Goal: Task Accomplishment & Management: Use online tool/utility

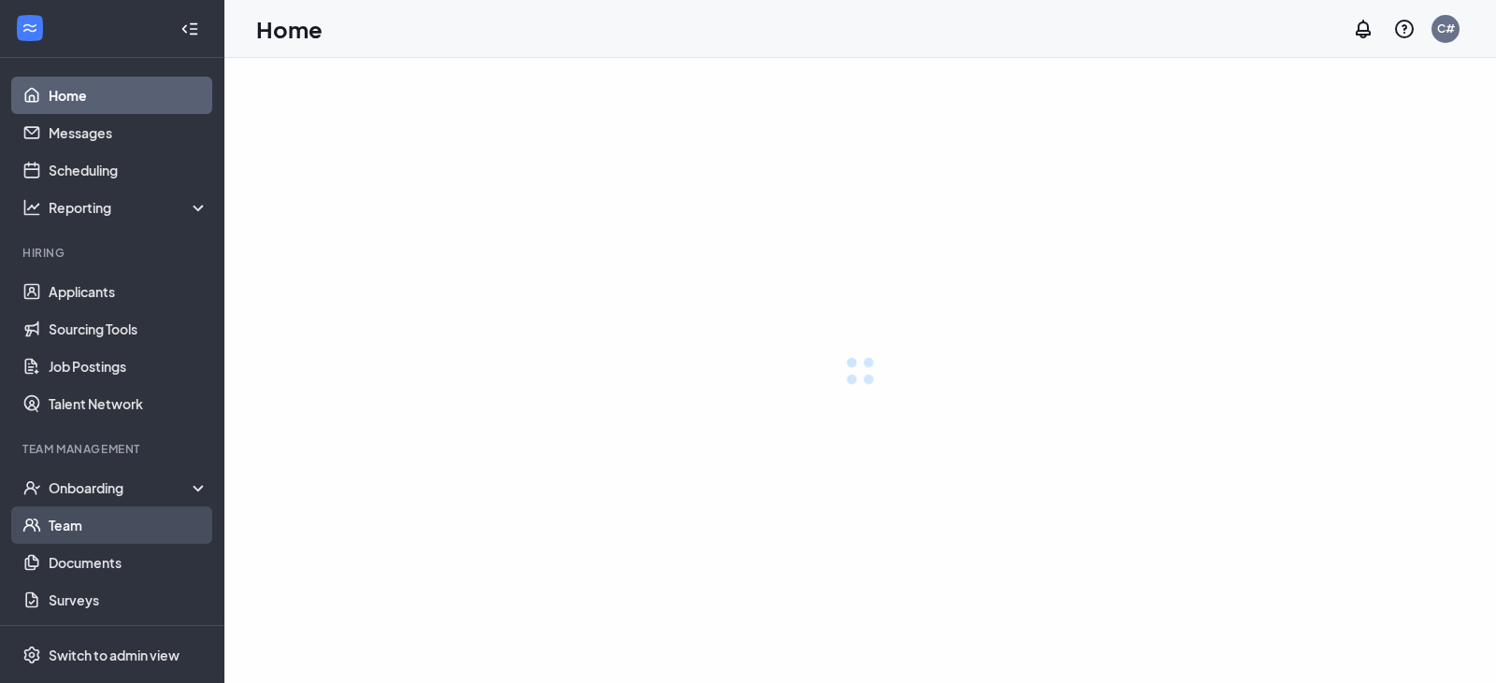
click at [77, 482] on div "Onboarding" at bounding box center [129, 488] width 161 height 19
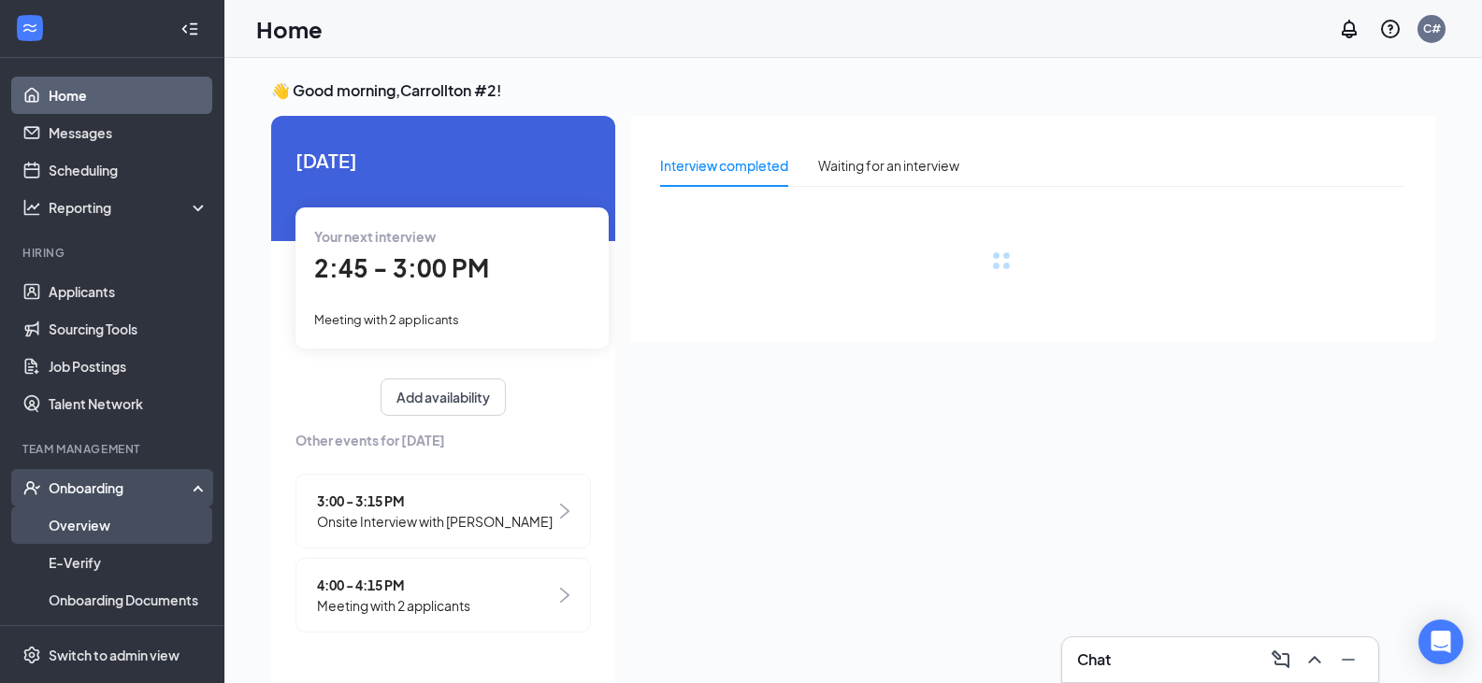
click at [132, 529] on link "Overview" at bounding box center [129, 525] width 160 height 37
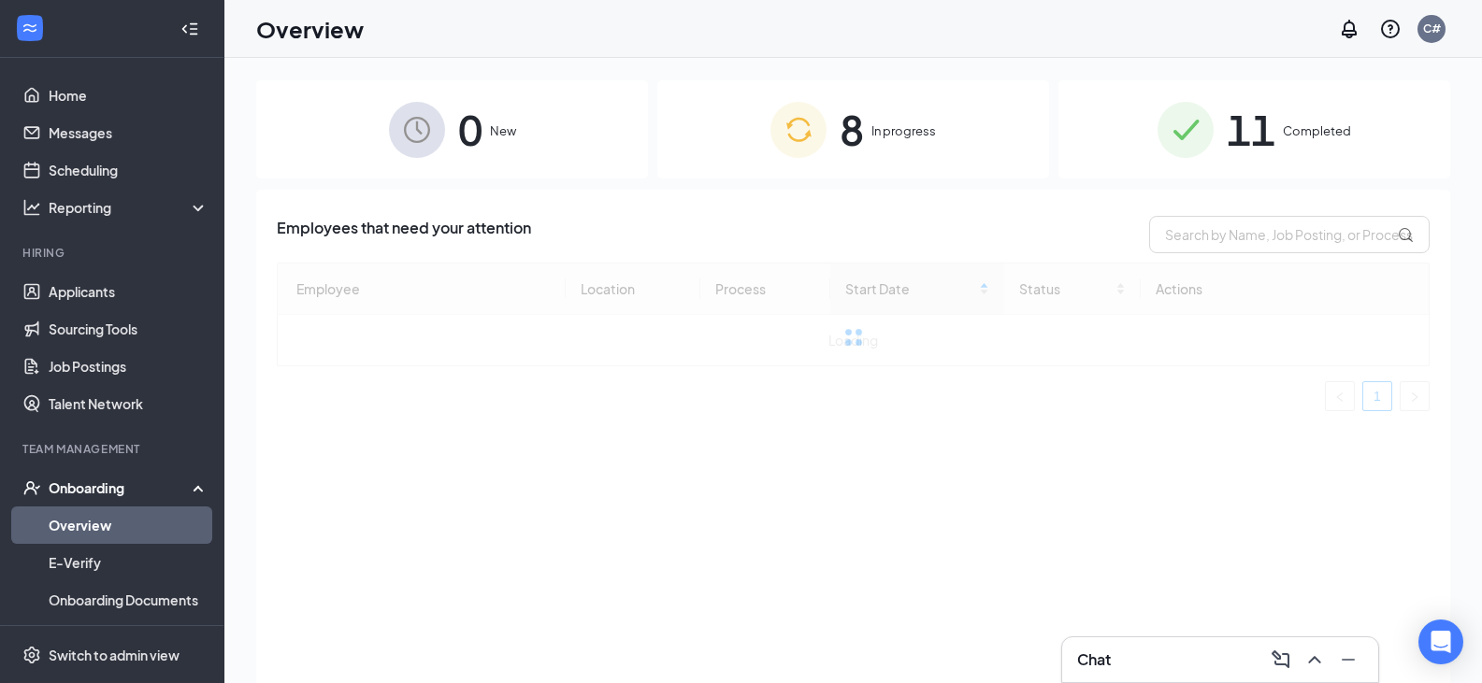
click at [832, 133] on div "8 In progress" at bounding box center [853, 129] width 392 height 98
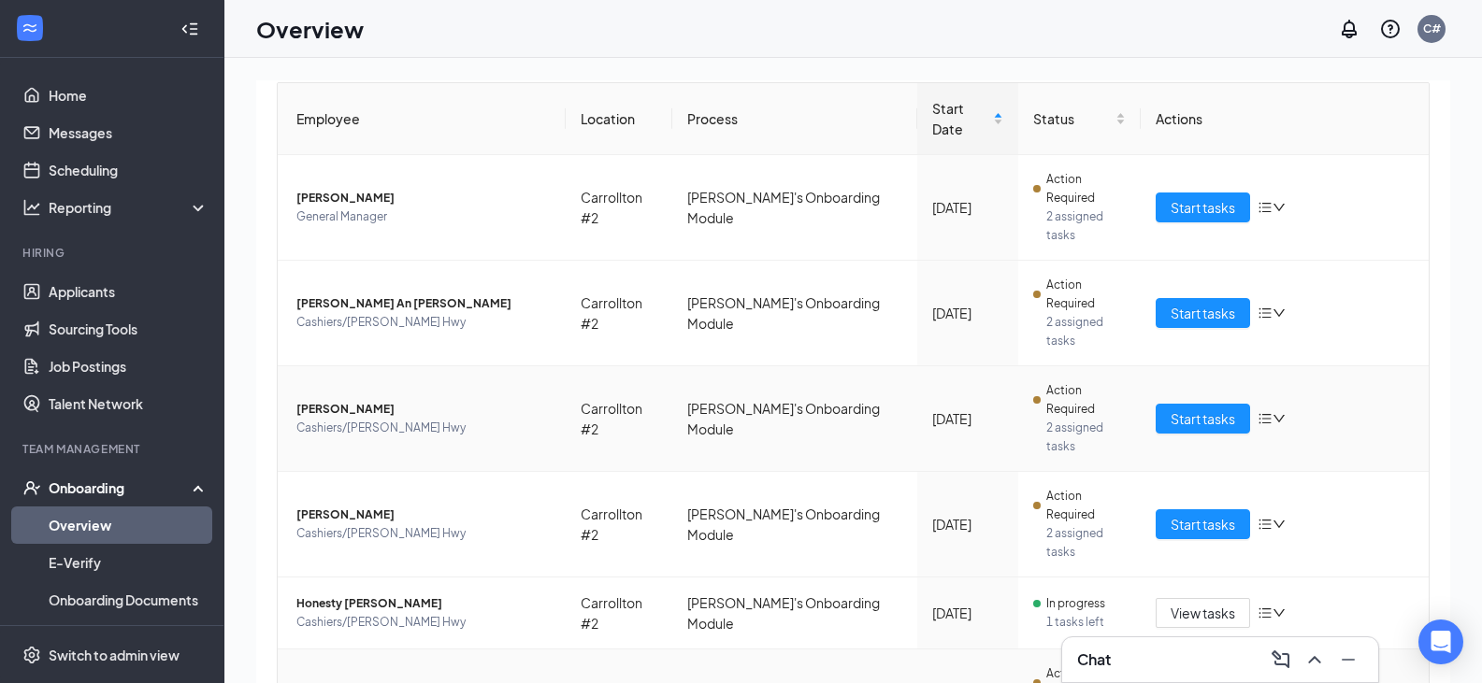
scroll to position [242, 0]
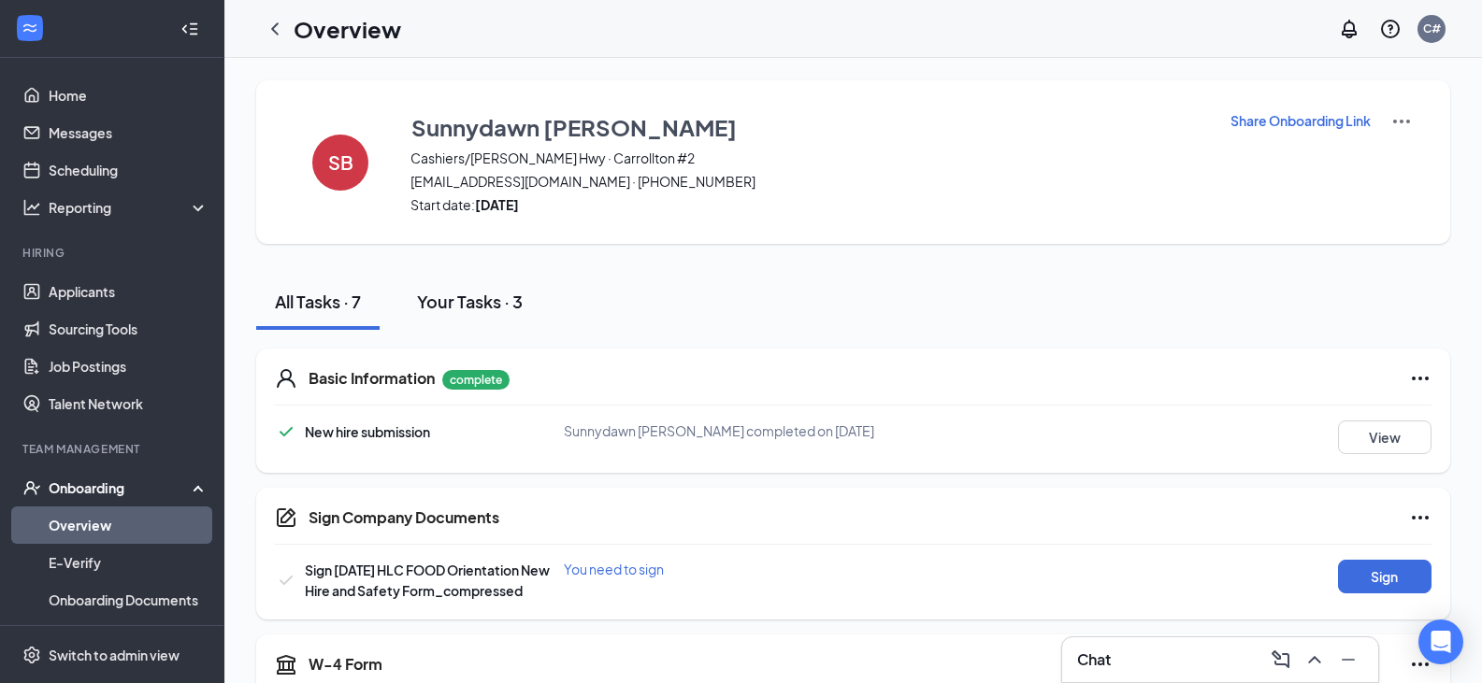
click at [466, 303] on div "Your Tasks · 3" at bounding box center [470, 301] width 106 height 23
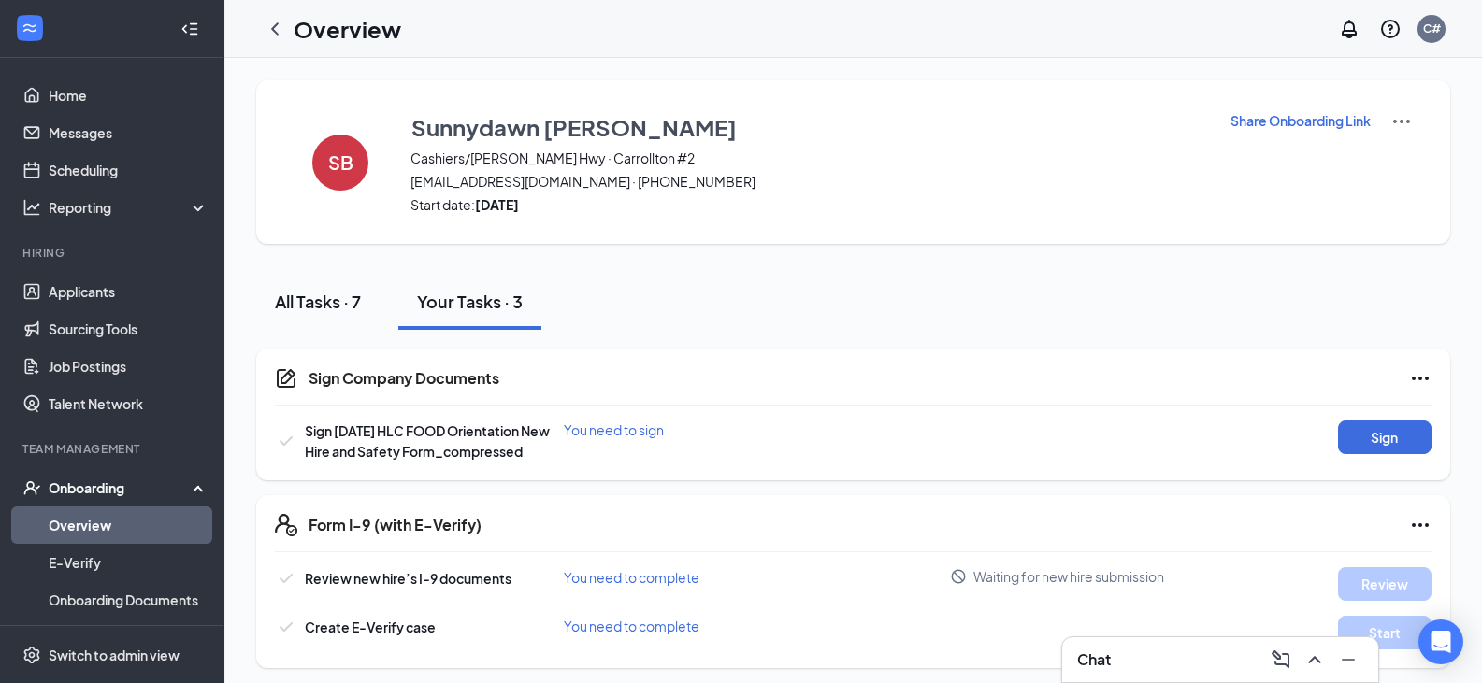
click at [354, 311] on div "All Tasks · 7" at bounding box center [318, 301] width 86 height 23
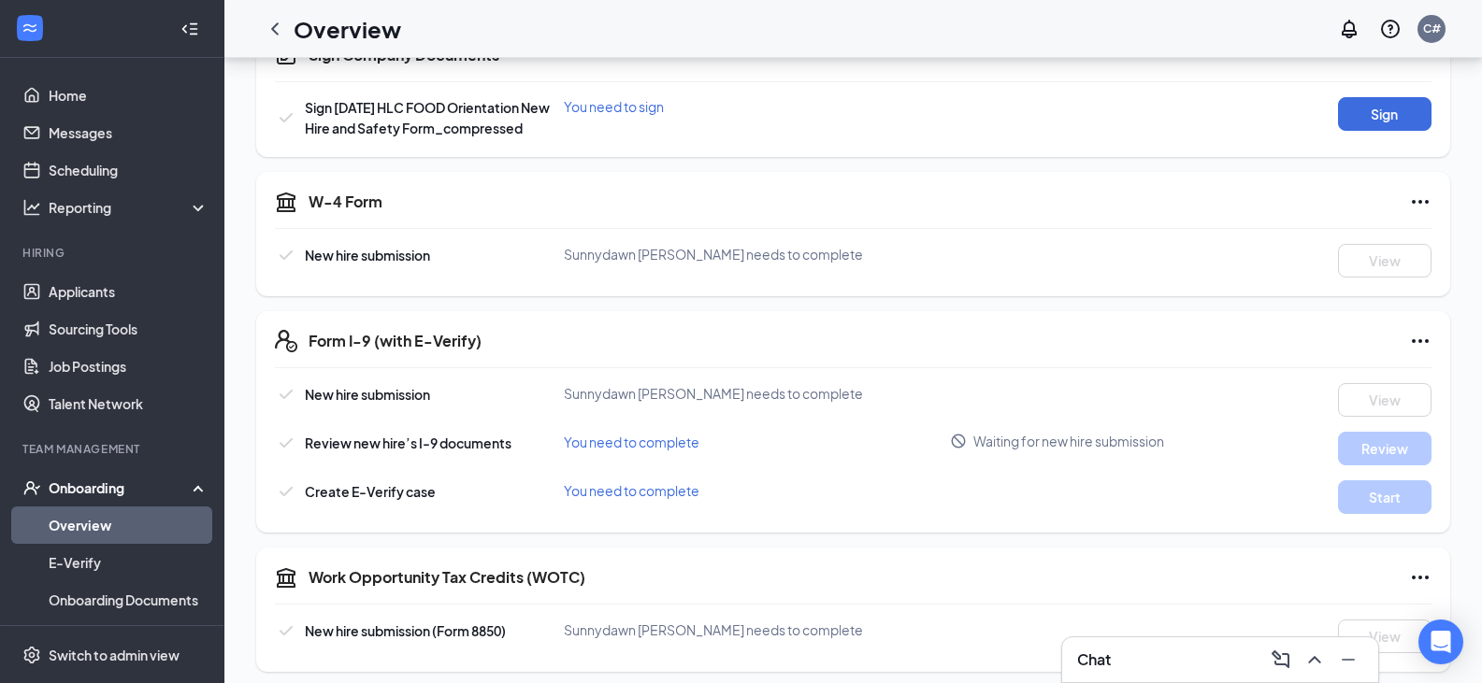
scroll to position [467, 0]
